Goal: Book appointment/travel/reservation

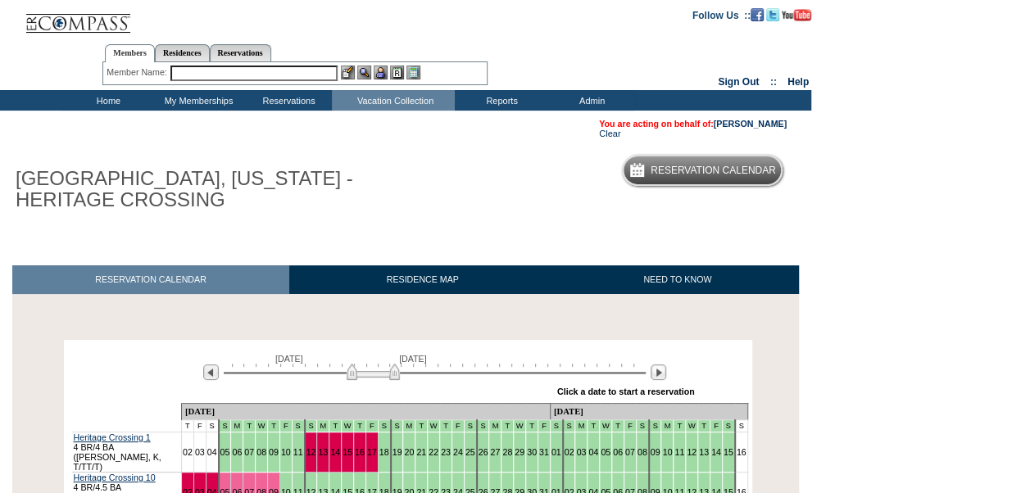
scroll to position [250, 0]
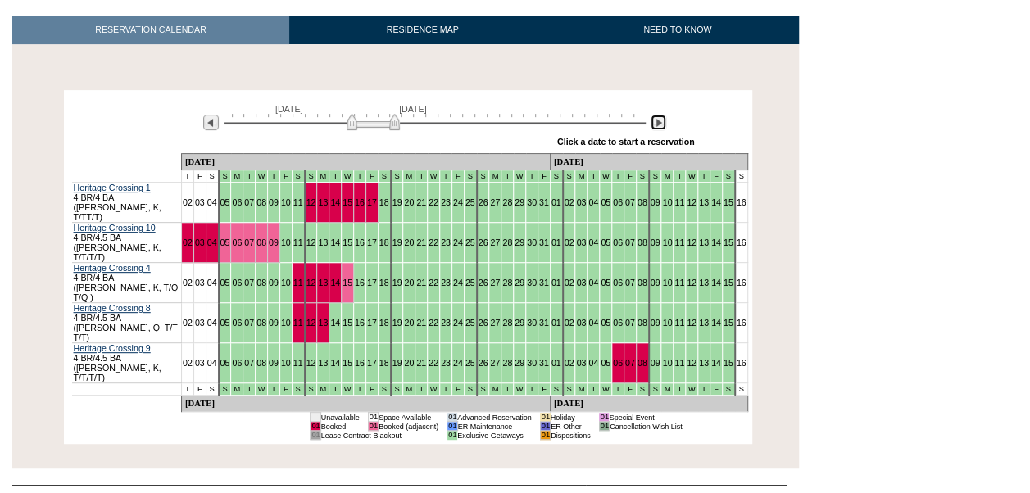
click at [660, 127] on img at bounding box center [658, 123] width 16 height 16
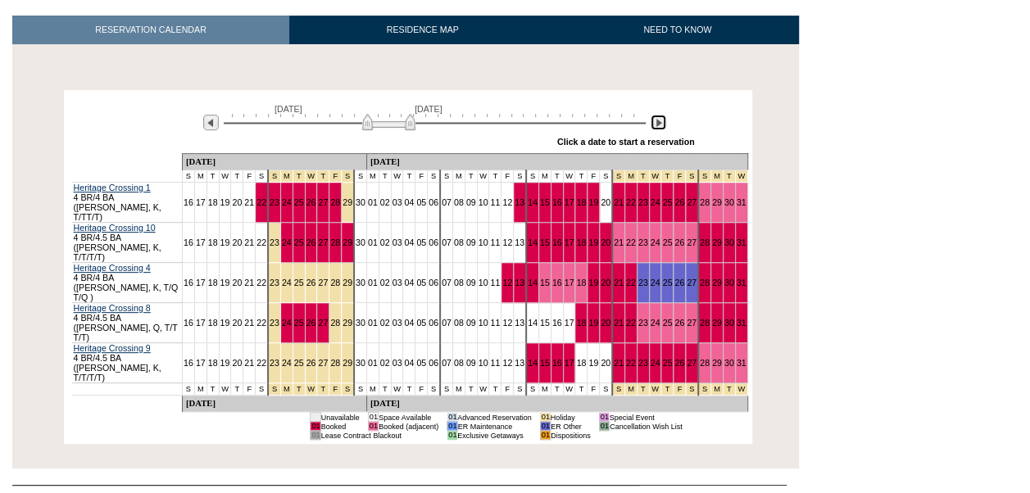
click at [660, 127] on img at bounding box center [658, 123] width 16 height 16
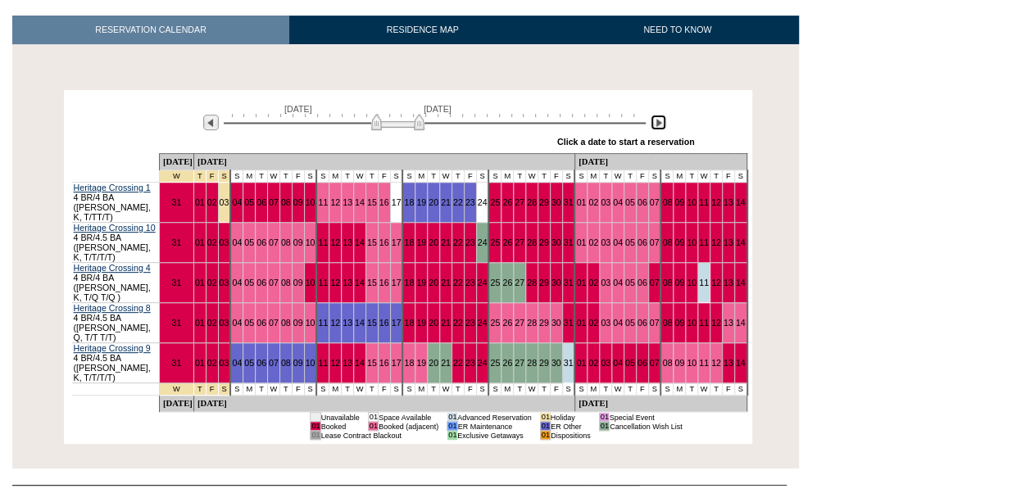
drag, startPoint x: 411, startPoint y: 124, endPoint x: 405, endPoint y: 131, distance: 9.9
click at [405, 130] on img at bounding box center [397, 122] width 53 height 16
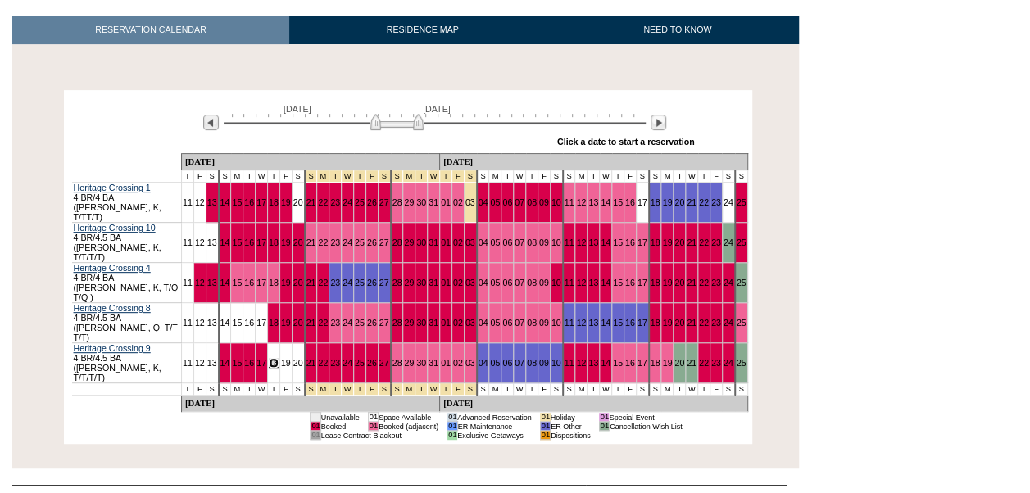
click at [270, 358] on link "18" at bounding box center [274, 363] width 10 height 10
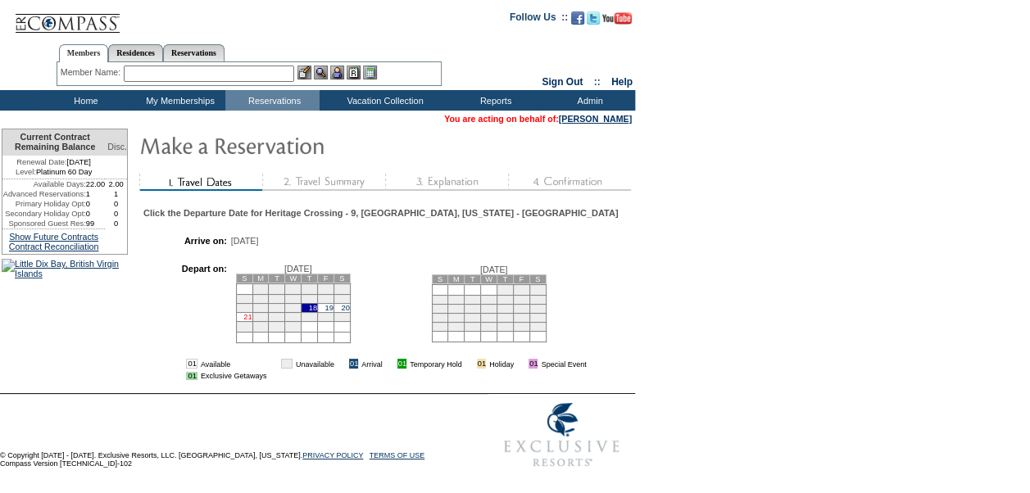
click at [252, 321] on link "21" at bounding box center [247, 317] width 8 height 8
